Goal: Contribute content: Contribute content

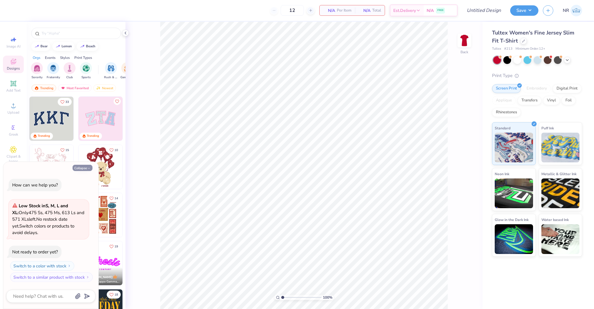
click at [87, 167] on button "Collapse" at bounding box center [83, 168] width 20 height 6
type textarea "x"
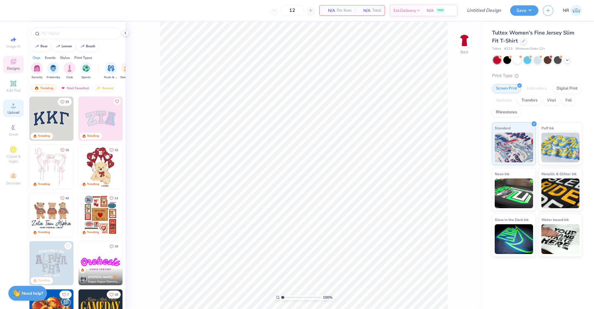
click at [10, 111] on span "Upload" at bounding box center [13, 112] width 12 height 5
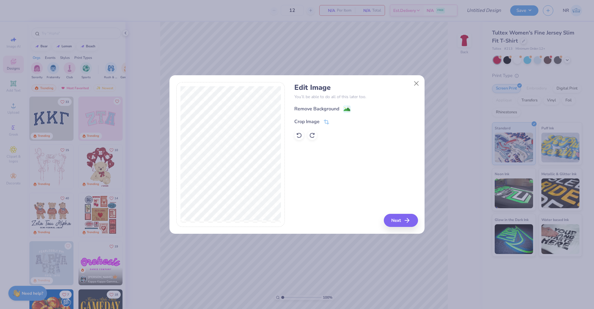
click at [327, 105] on div "Remove Background" at bounding box center [355, 108] width 123 height 7
click at [329, 109] on div "Remove Background" at bounding box center [316, 109] width 45 height 7
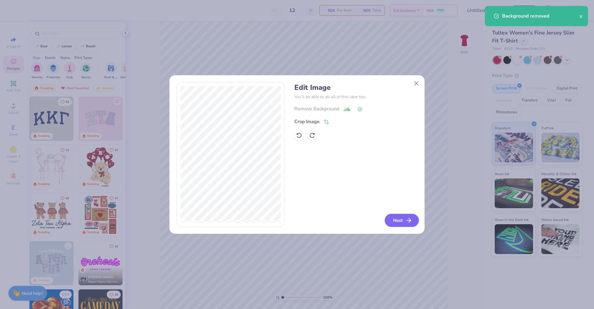
click at [395, 223] on button "Next" at bounding box center [402, 220] width 34 height 13
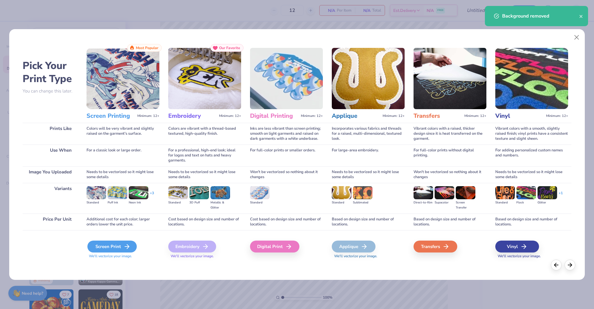
click at [117, 244] on div "Screen Print" at bounding box center [111, 247] width 49 height 12
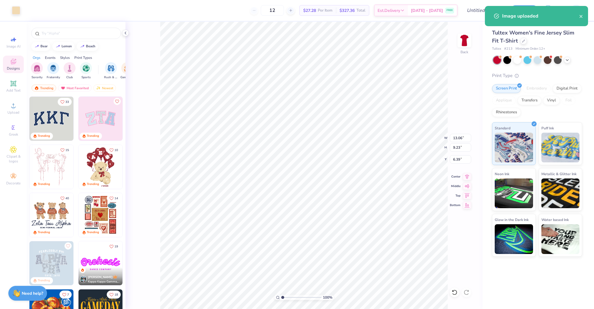
type input "5.82"
type input "4.11"
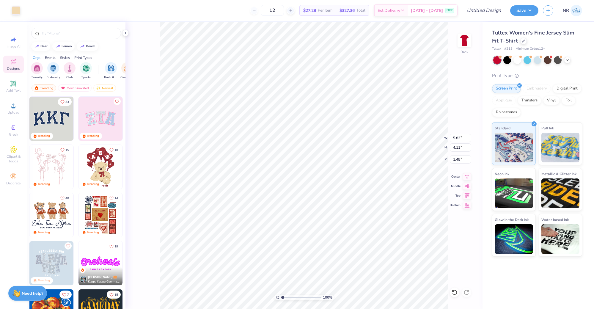
type input "1.45"
type input "7.80"
type input "5.51"
type input "1.65"
click at [487, 9] on input "Design Title" at bounding box center [477, 10] width 58 height 12
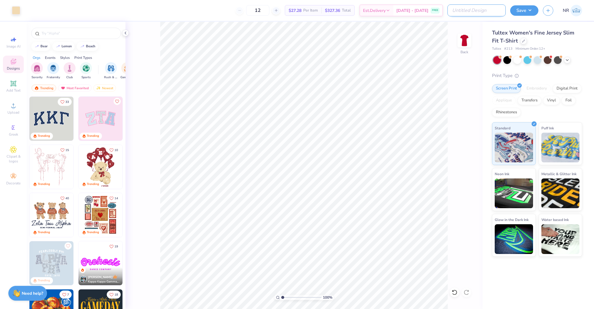
click at [487, 9] on input "Design Title" at bounding box center [477, 10] width 58 height 12
type input "alt bb pr tee"
click at [529, 13] on button "Save" at bounding box center [524, 9] width 28 height 10
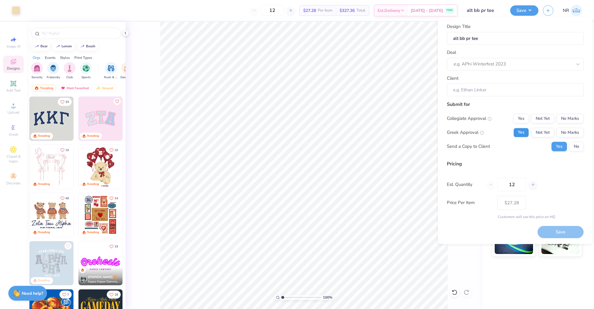
click at [522, 133] on button "Yes" at bounding box center [521, 133] width 15 height 10
click at [573, 116] on button "No Marks" at bounding box center [570, 119] width 27 height 10
type input "$27.28"
click at [491, 68] on div at bounding box center [507, 64] width 106 height 8
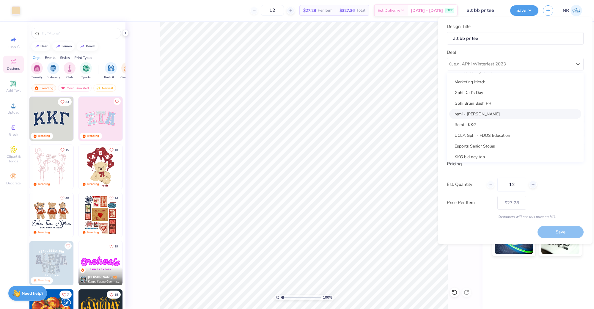
scroll to position [86, 0]
click at [487, 101] on div "Gphi Bruin Bash PR" at bounding box center [515, 101] width 132 height 10
type input "[PERSON_NAME]"
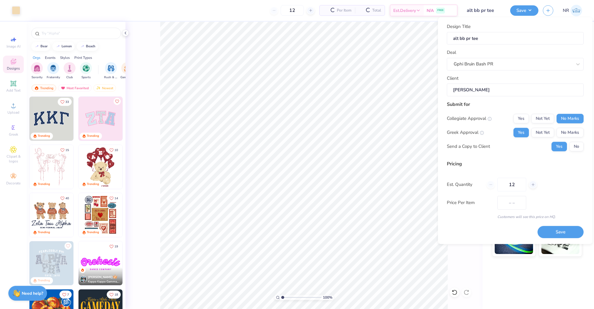
type input "$32.35"
click at [513, 185] on input "12" at bounding box center [512, 185] width 29 height 14
type input "1"
type input "70"
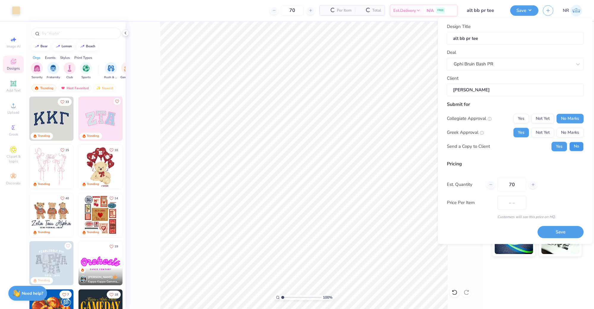
type input "$18.58"
type input "70"
click at [581, 147] on button "No" at bounding box center [577, 147] width 14 height 10
click at [556, 234] on button "Save" at bounding box center [561, 232] width 46 height 12
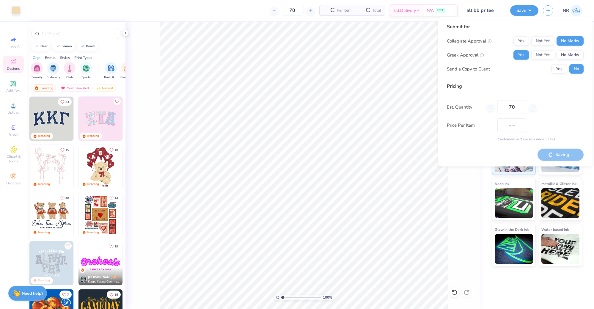
type input "$15.67"
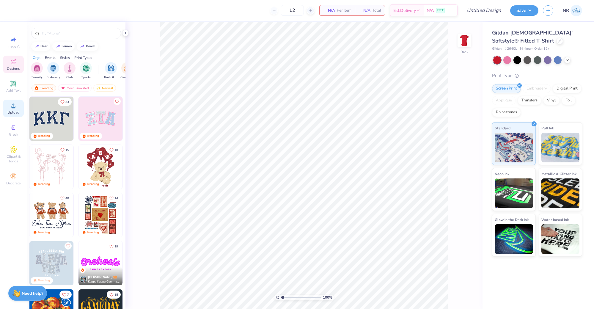
click at [14, 112] on span "Upload" at bounding box center [13, 112] width 12 height 5
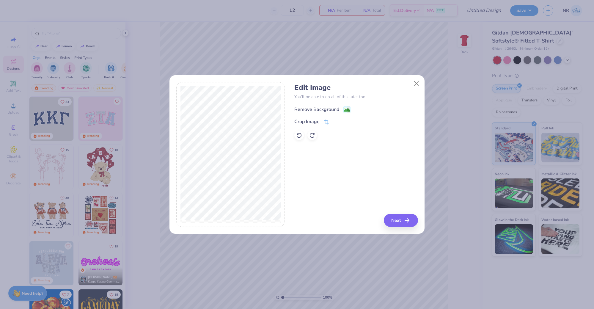
click at [318, 109] on div "Remove Background" at bounding box center [316, 109] width 45 height 7
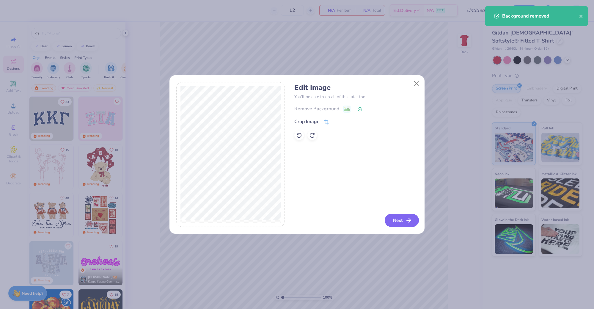
click at [408, 219] on icon "button" at bounding box center [408, 220] width 7 height 7
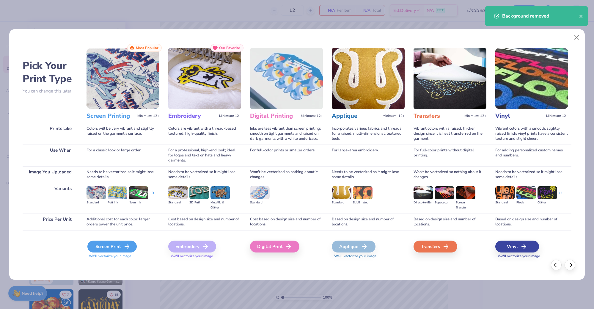
click at [116, 252] on div "Screen Print" at bounding box center [111, 247] width 49 height 12
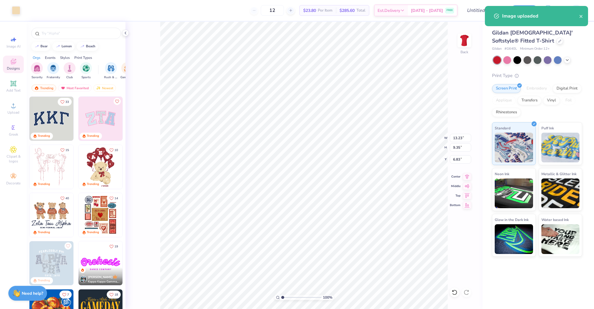
type input "6.08"
type input "4.30"
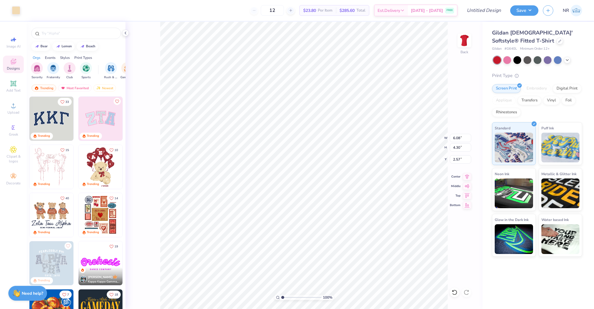
type input "6.63"
type input "8.37"
type input "5.92"
type input "1.38"
type input "8.80"
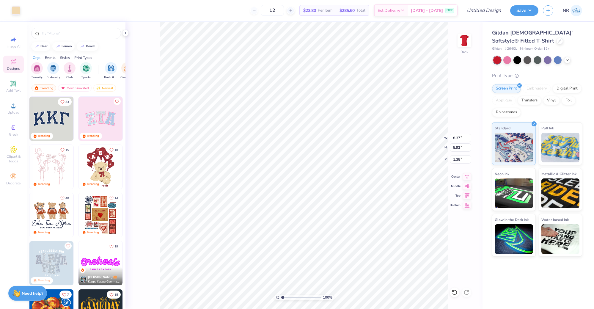
type input "6.22"
type input "0.65"
type input "1.48"
type input "1.22"
type input "1.27"
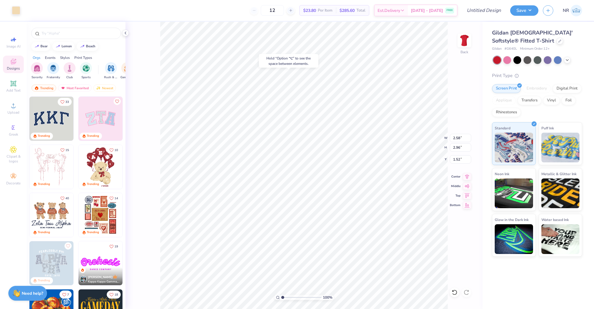
type input "1.52"
click at [484, 8] on input "Design Title" at bounding box center [477, 10] width 58 height 12
type input "2"
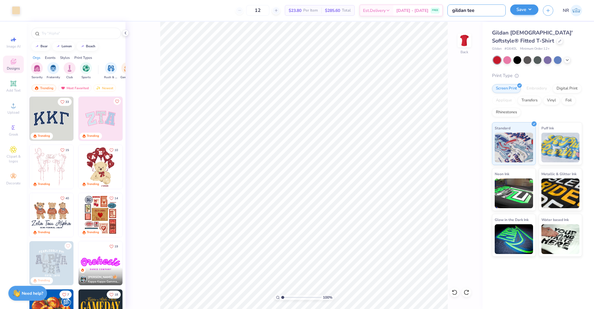
type input "gildan tee"
click at [528, 5] on button "Save" at bounding box center [524, 9] width 28 height 10
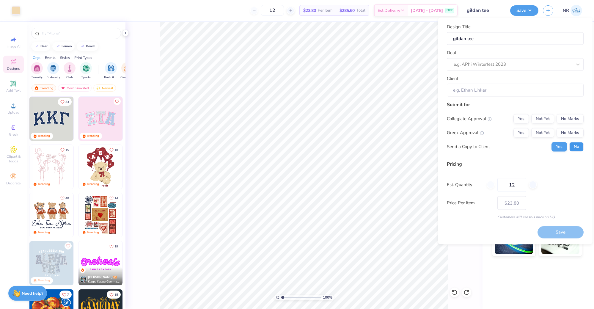
click at [575, 145] on button "No" at bounding box center [577, 147] width 14 height 10
click at [526, 130] on button "Yes" at bounding box center [521, 133] width 15 height 10
click at [571, 117] on button "No Marks" at bounding box center [570, 119] width 27 height 10
type input "$23.80"
click at [479, 63] on div at bounding box center [507, 64] width 106 height 8
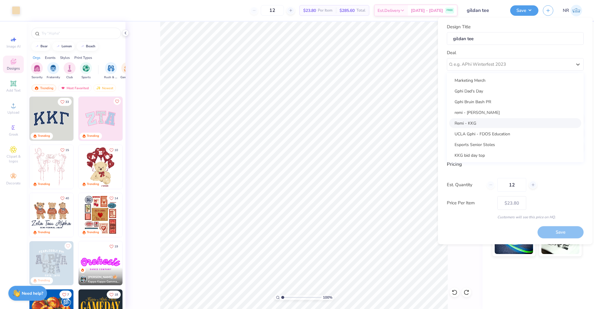
scroll to position [71, 0]
click at [482, 117] on div "Gphi Bruin Bash PR" at bounding box center [515, 116] width 132 height 10
type input "[PERSON_NAME]"
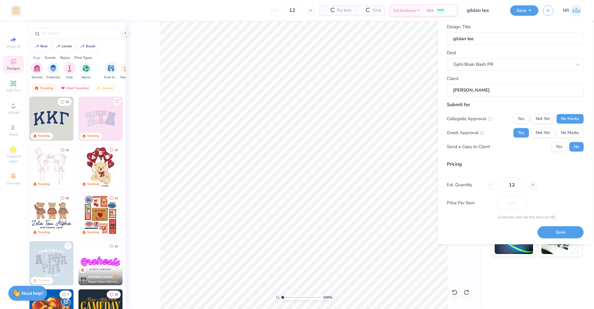
type input "$28.22"
click at [522, 182] on input "12" at bounding box center [512, 185] width 29 height 14
type input "1"
type input "70"
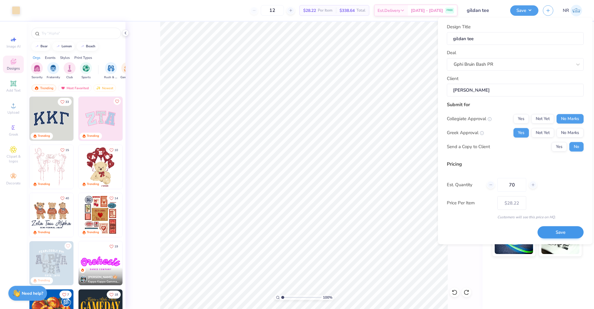
type input "– –"
type input "70"
click at [557, 229] on button "Save" at bounding box center [561, 232] width 46 height 12
type input "– –"
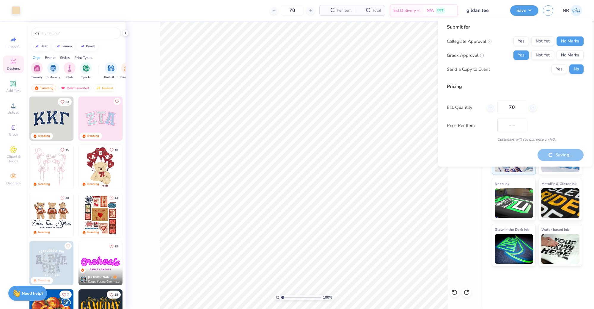
type input "12"
